Goal: Information Seeking & Learning: Find specific page/section

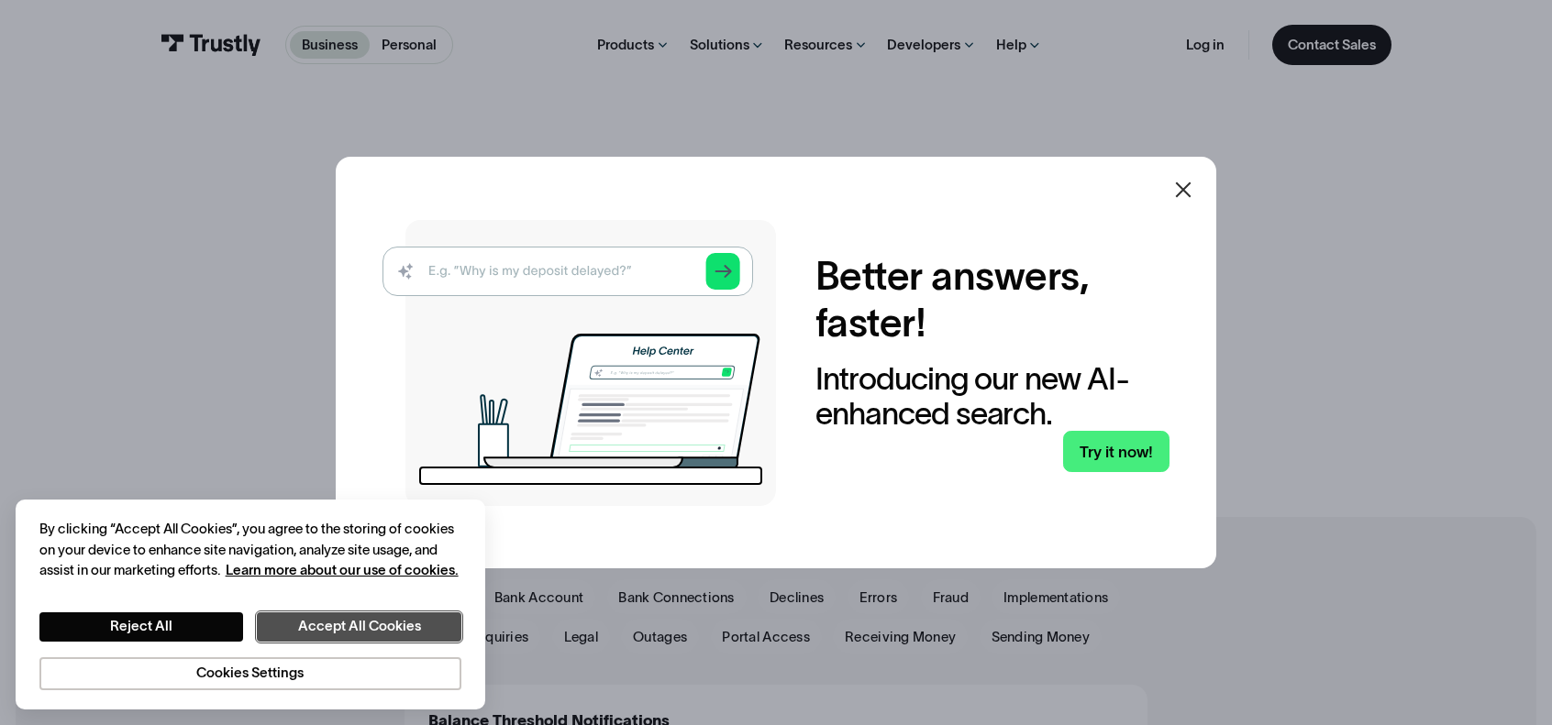
click at [360, 624] on button "Accept All Cookies" at bounding box center [359, 627] width 204 height 29
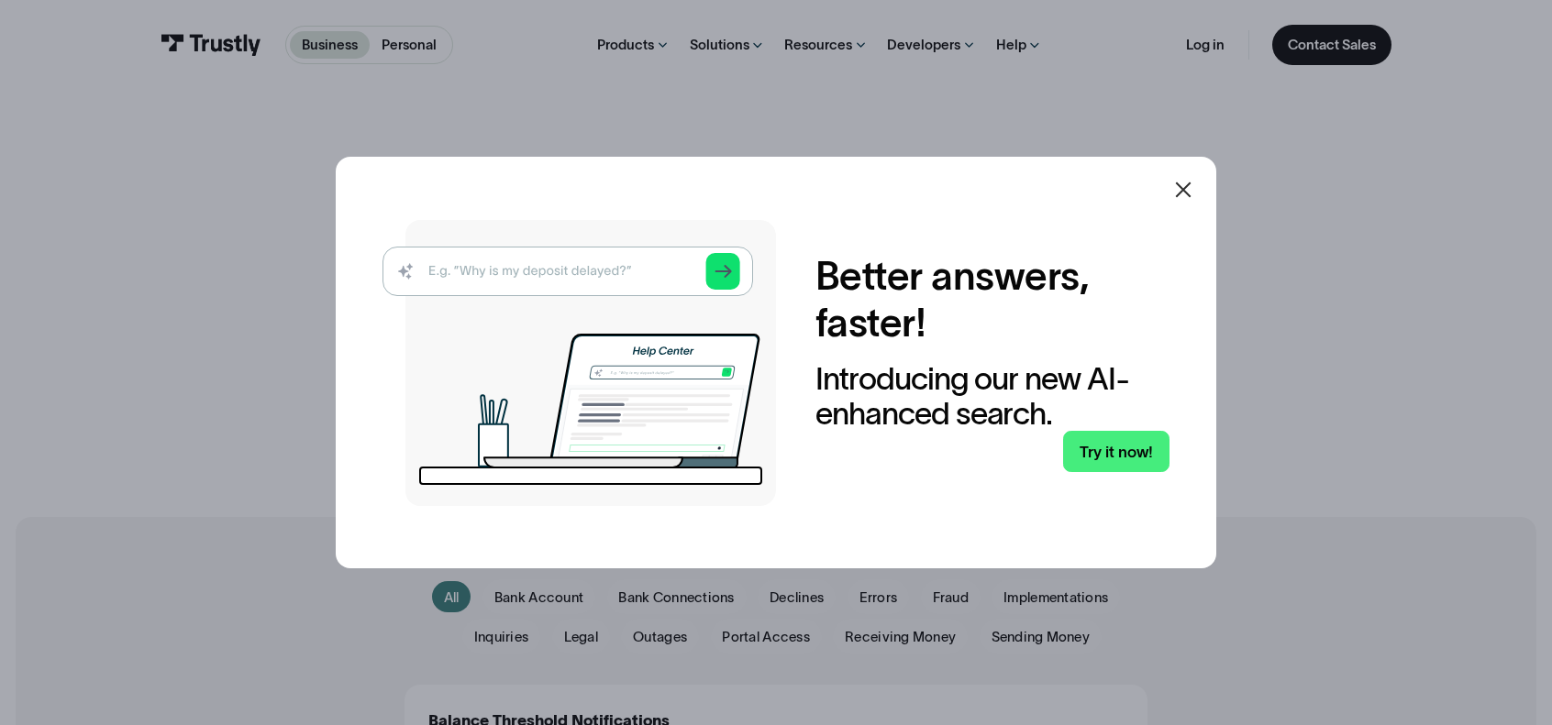
click at [1194, 192] on icon at bounding box center [1183, 190] width 22 height 22
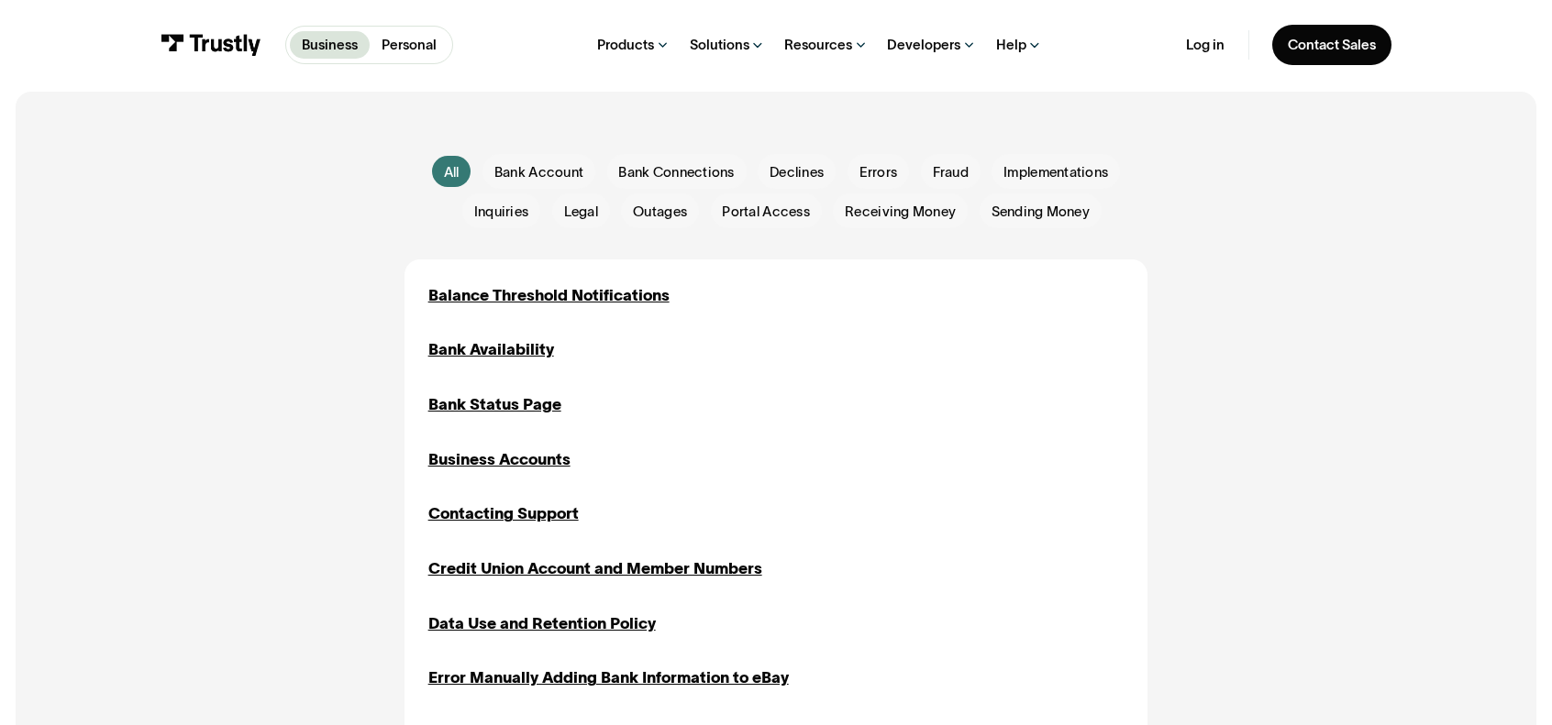
scroll to position [434, 0]
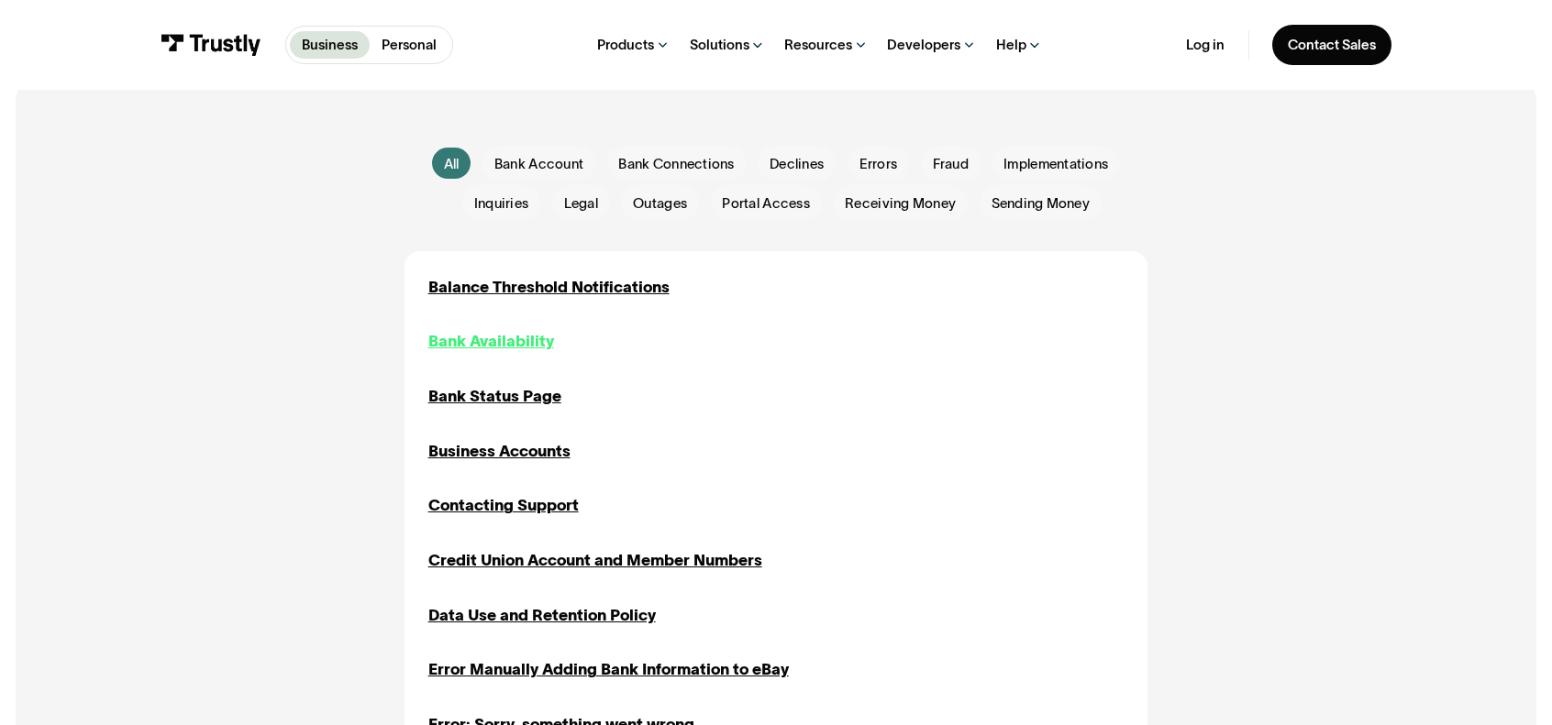
click at [501, 346] on div "Bank Availability" at bounding box center [491, 341] width 126 height 24
